Goal: Information Seeking & Learning: Learn about a topic

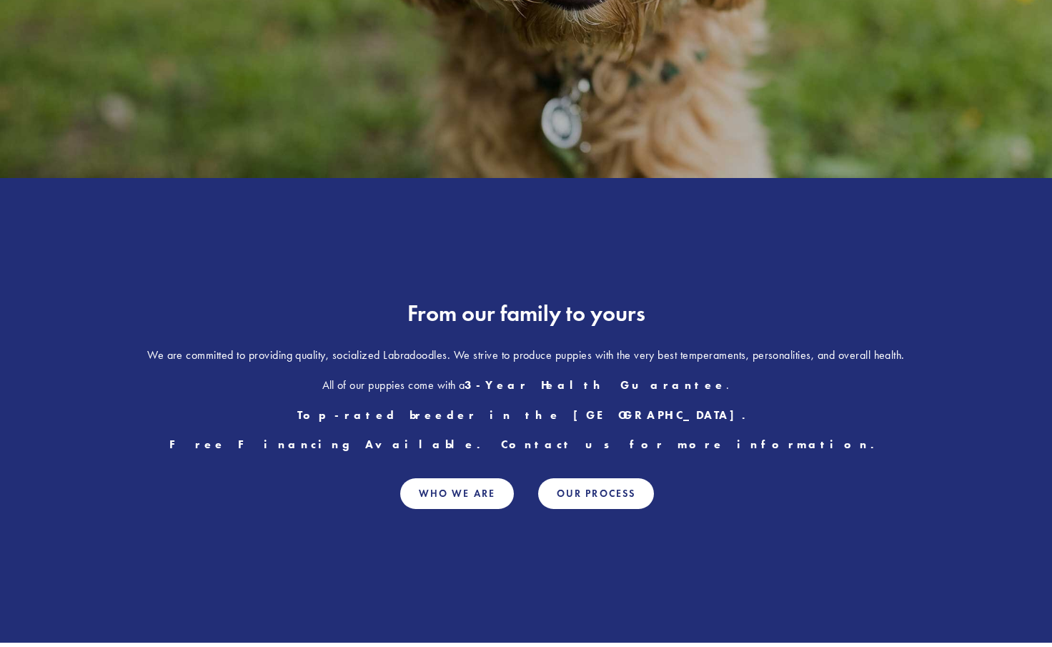
scroll to position [519, 0]
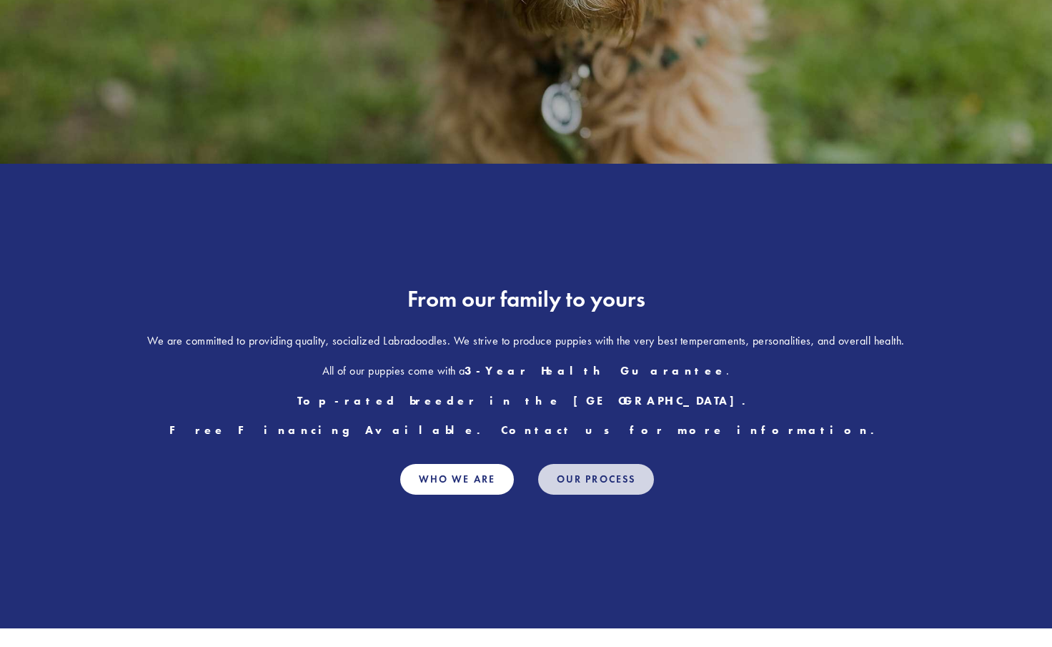
click at [590, 479] on link "Our Process" at bounding box center [596, 479] width 116 height 31
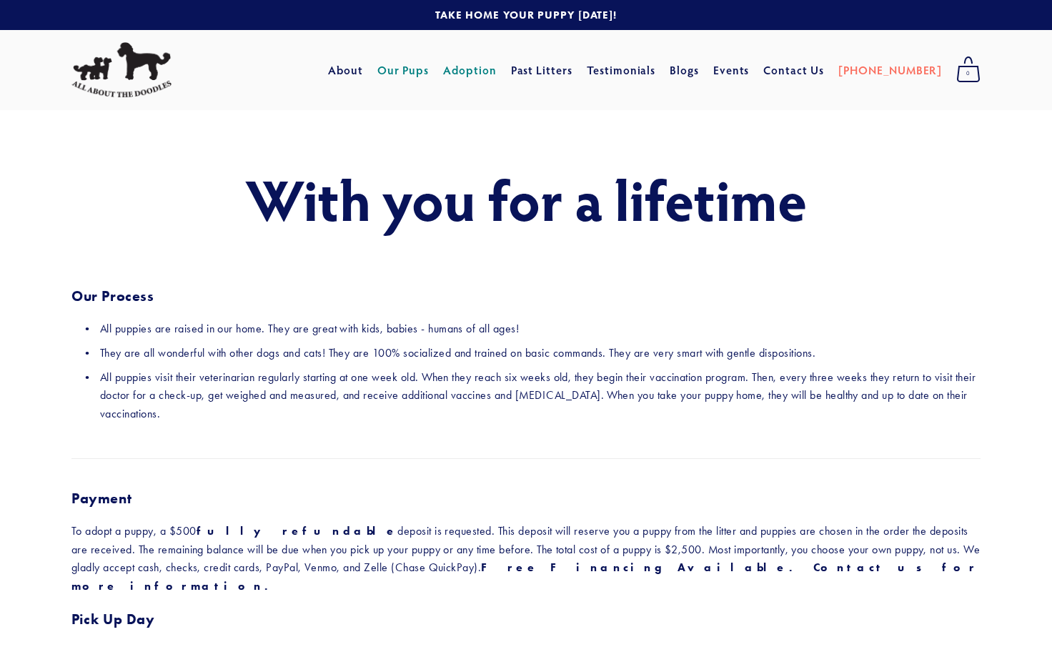
click at [430, 67] on link "Our Pups" at bounding box center [404, 70] width 52 height 26
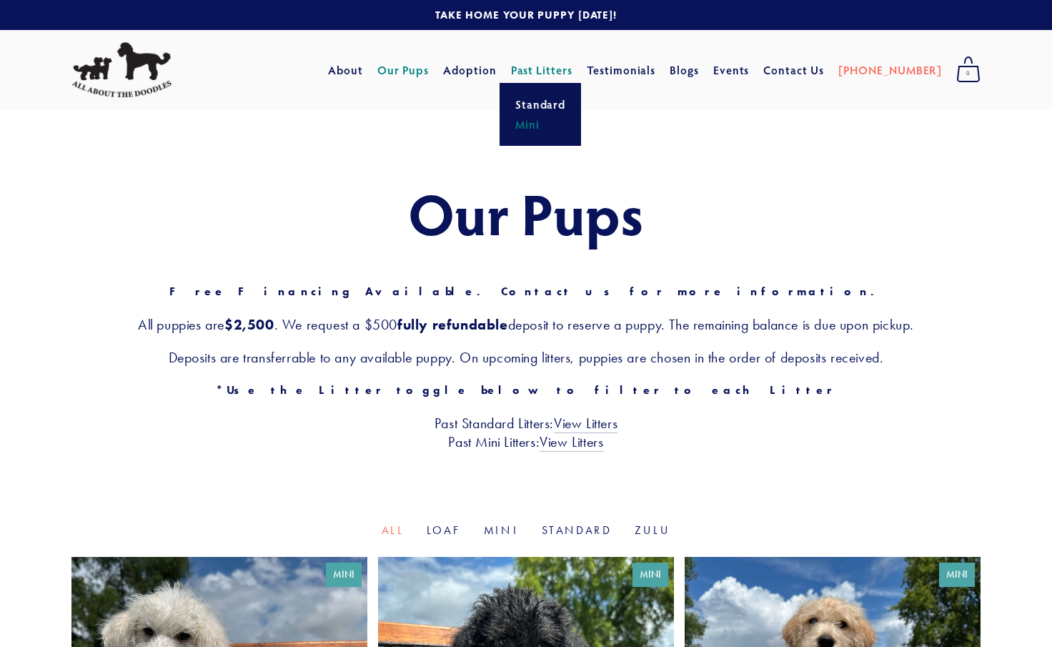
click at [569, 127] on link "Mini" at bounding box center [540, 124] width 59 height 20
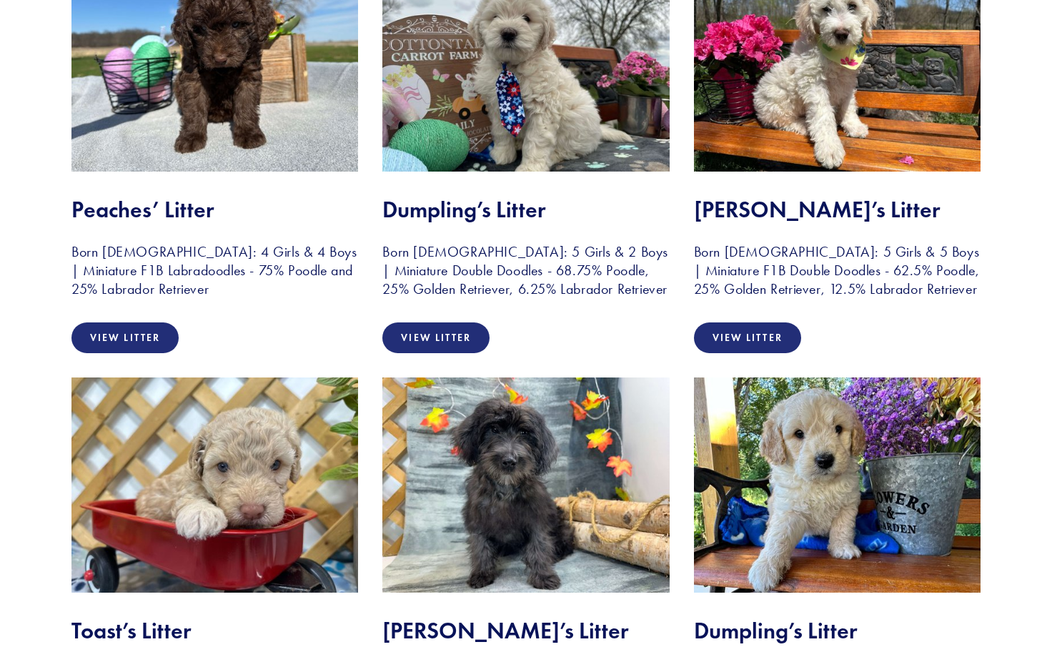
scroll to position [274, 0]
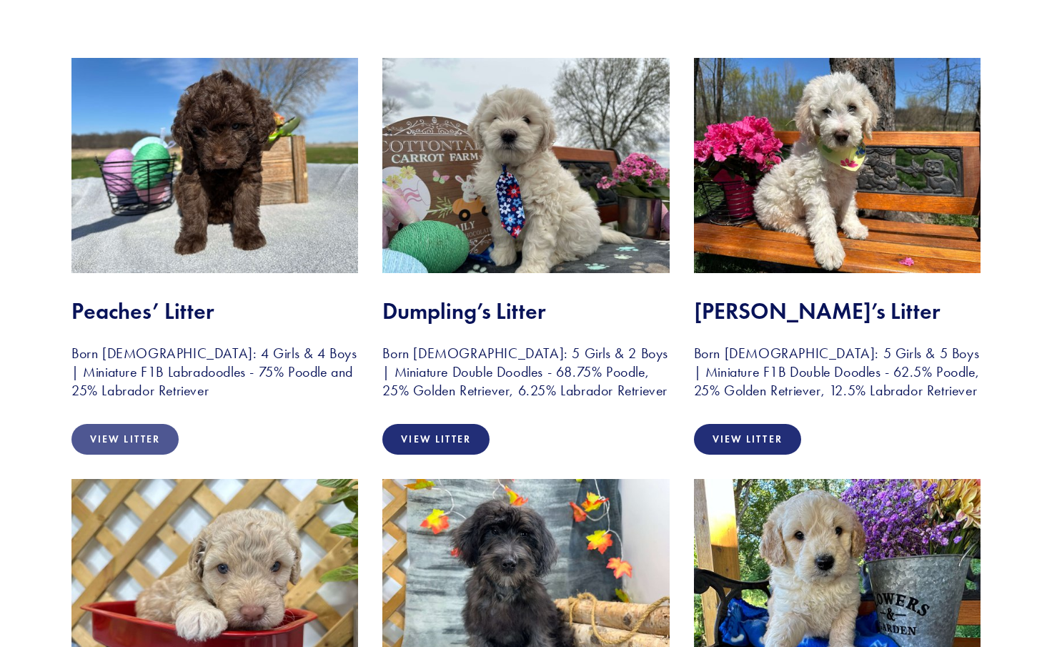
click at [122, 449] on link "View Litter" at bounding box center [124, 439] width 107 height 31
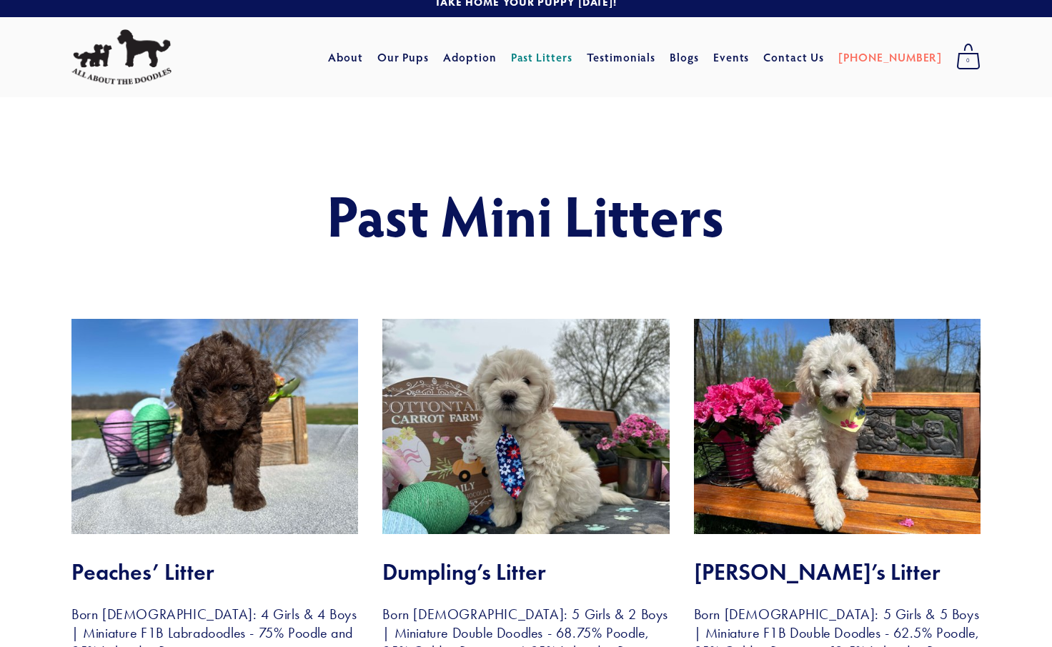
scroll to position [0, 0]
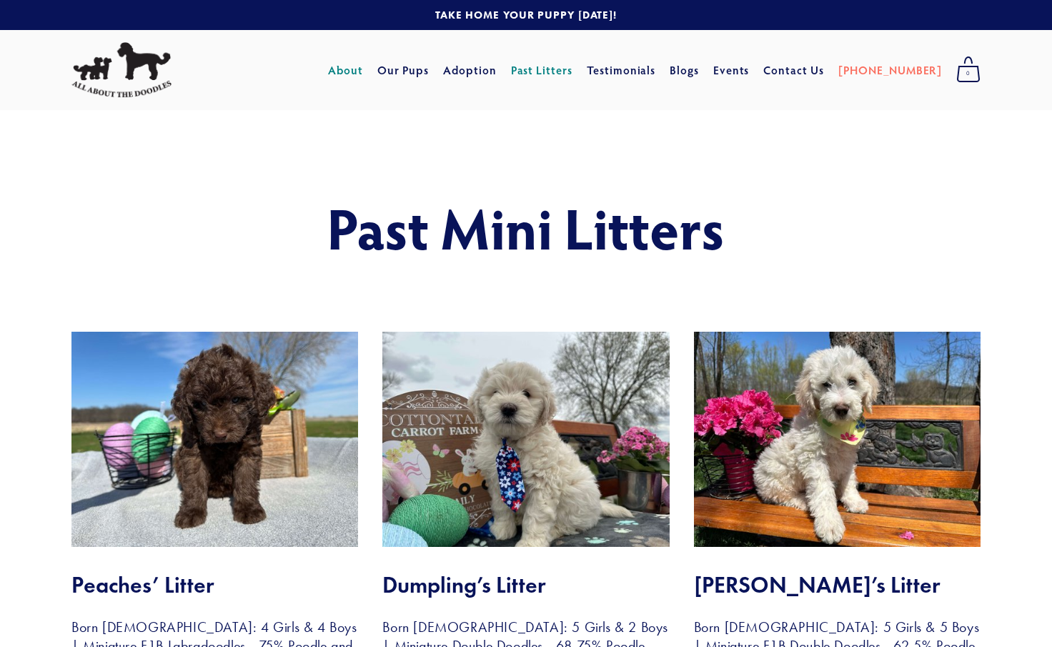
click at [363, 71] on link "About" at bounding box center [345, 70] width 35 height 26
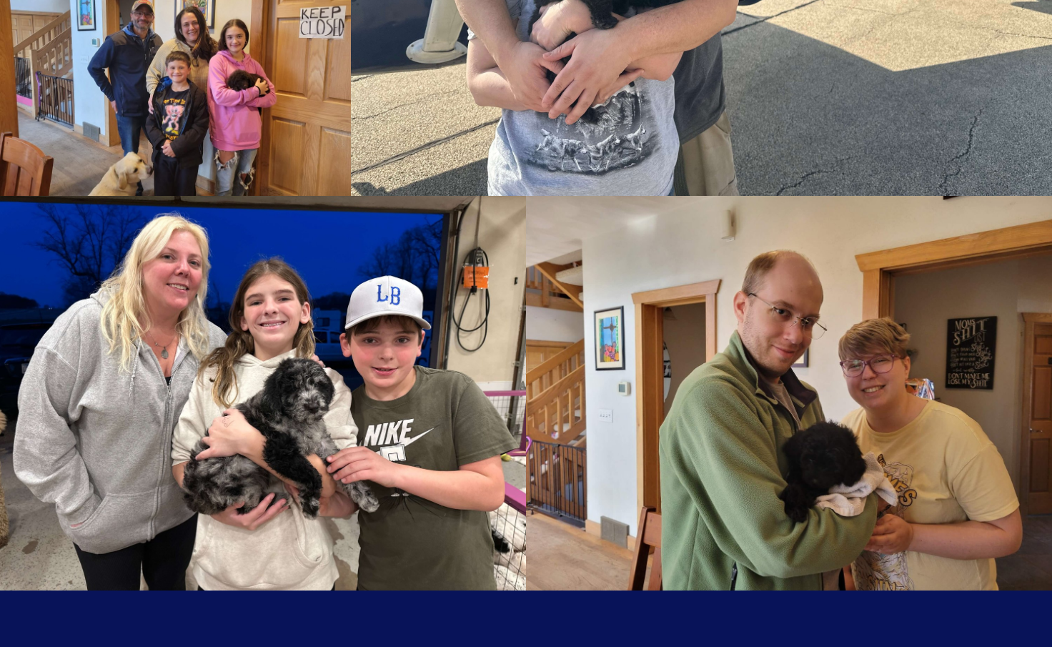
scroll to position [2335, 0]
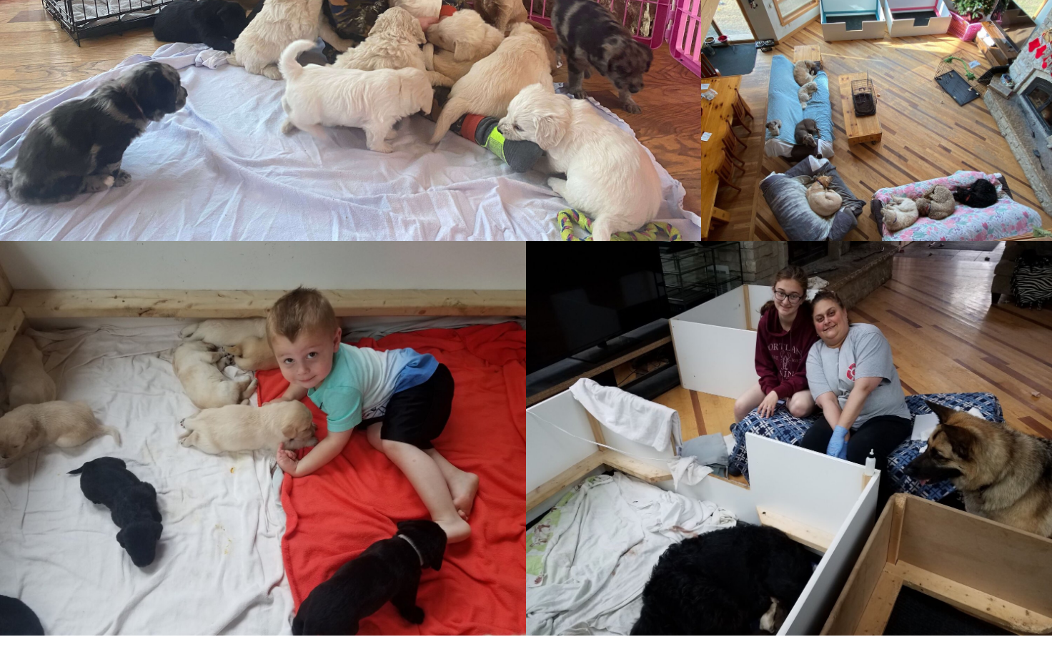
scroll to position [1242, 0]
